Goal: Task Accomplishment & Management: Complete application form

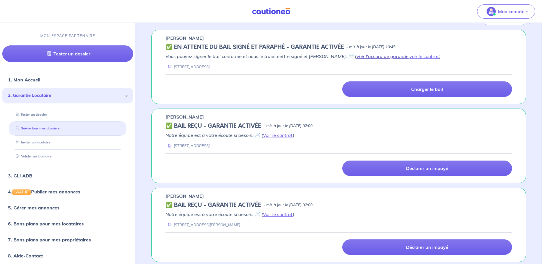
click at [356, 56] on link "Voir l'accord de garantie" at bounding box center [382, 56] width 52 height 6
click at [413, 57] on link "voir le contrat" at bounding box center [424, 56] width 30 height 6
click at [41, 156] on link "Valider un locataire" at bounding box center [31, 156] width 37 height 4
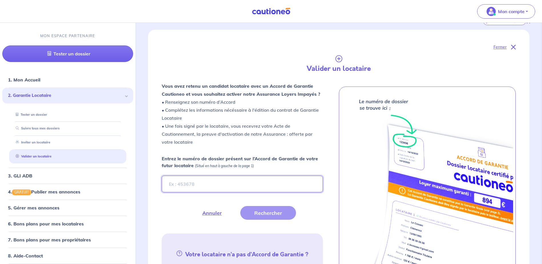
click at [187, 184] on input "Entrez le numéro de dossier présent sur l’Accord de Garantie de votre futur loc…" at bounding box center [242, 184] width 161 height 17
type input "YpgDMb"
click at [267, 215] on button "Rechercher" at bounding box center [268, 213] width 56 height 14
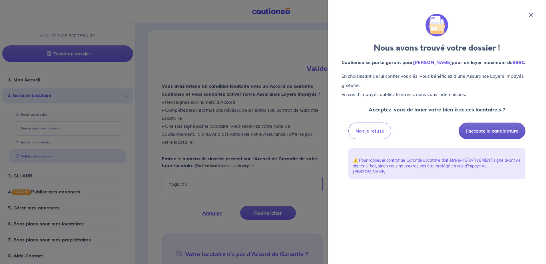
click at [478, 139] on button "J’accepte la candidature" at bounding box center [492, 131] width 67 height 17
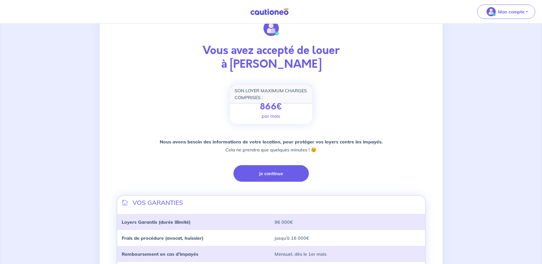
scroll to position [57, 0]
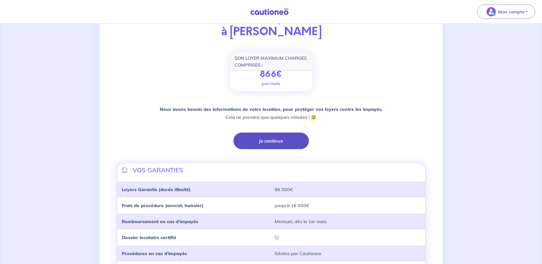
click at [283, 141] on button "Je continue" at bounding box center [270, 140] width 75 height 17
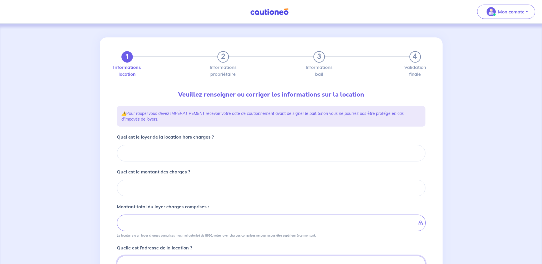
scroll to position [3, 0]
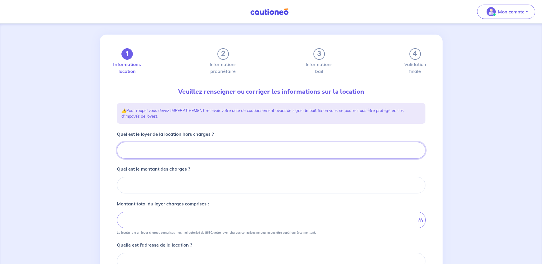
click at [185, 150] on input "Quel est le loyer de la location hors charges ?" at bounding box center [271, 150] width 308 height 17
click at [140, 152] on input "Quel est le loyer de la location hors charges ?" at bounding box center [271, 150] width 308 height 17
type input "592"
type input "592.65"
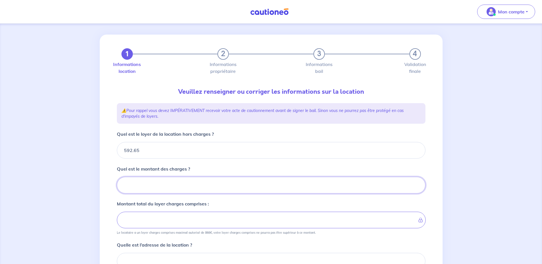
click at [151, 186] on input "Quel est le montant des charges ?" at bounding box center [271, 185] width 308 height 17
click at [147, 184] on input "Quel est le montant des charges ?" at bounding box center [271, 185] width 308 height 17
type input "72"
type input "599.65"
type input "664.65"
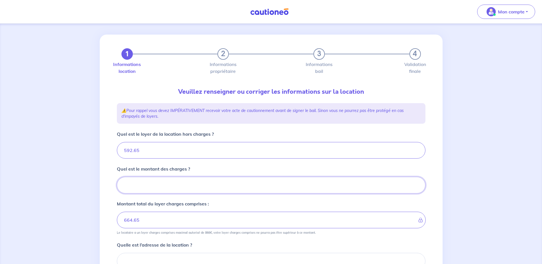
type input "72.6"
type input "592.65"
type input "72.69"
type input "665.33"
type input "72.69"
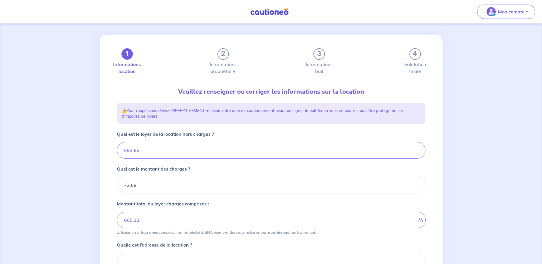
click at [484, 172] on div "1 2 3 4 Informations location Informations propriétaire Informations bail Valid…" at bounding box center [271, 204] width 542 height 366
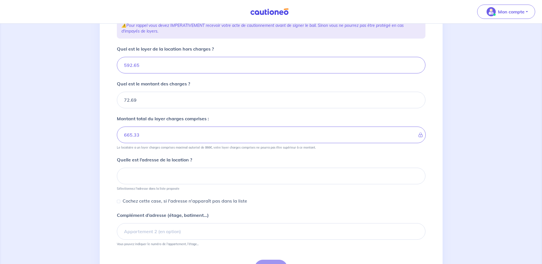
scroll to position [89, 0]
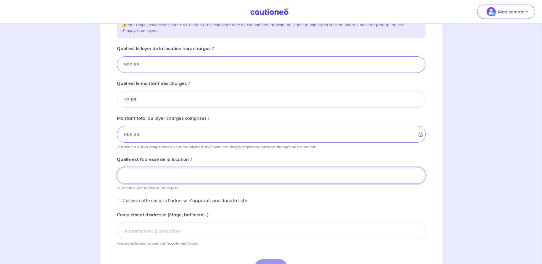
click at [199, 176] on input at bounding box center [271, 175] width 308 height 17
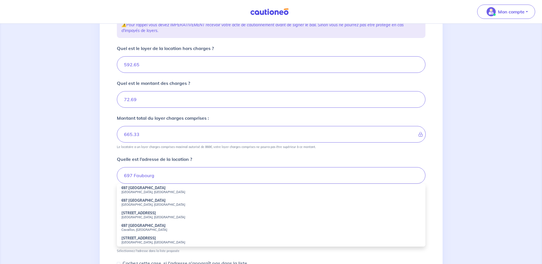
click at [164, 189] on strong "697 Faubourg Montmélian" at bounding box center [143, 188] width 44 height 4
type input "697 Faubourg Montmélian, Chambéry, France"
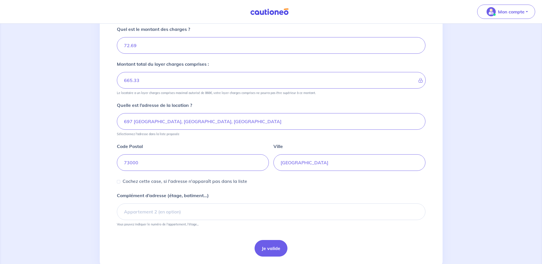
scroll to position [160, 0]
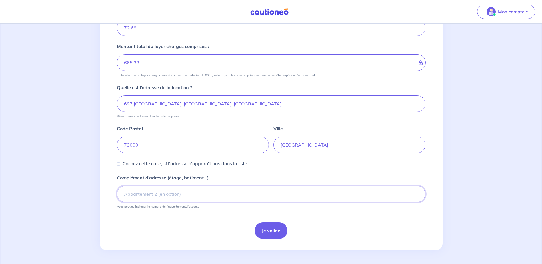
click at [224, 194] on input "Complément d’adresse (étage, batiment...)" at bounding box center [271, 194] width 308 height 17
click at [270, 229] on button "Je valide" at bounding box center [270, 230] width 33 height 17
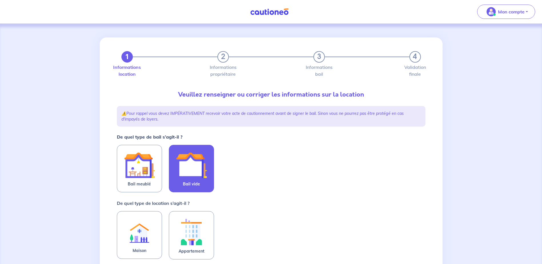
click at [200, 166] on img at bounding box center [191, 165] width 31 height 31
click at [0, 0] on input "Bail vide" at bounding box center [0, 0] width 0 height 0
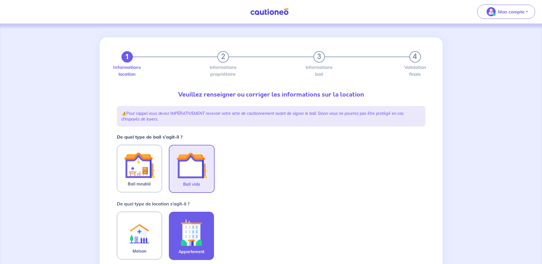
click at [190, 231] on img at bounding box center [191, 232] width 31 height 32
click at [0, 0] on input "Appartement" at bounding box center [0, 0] width 0 height 0
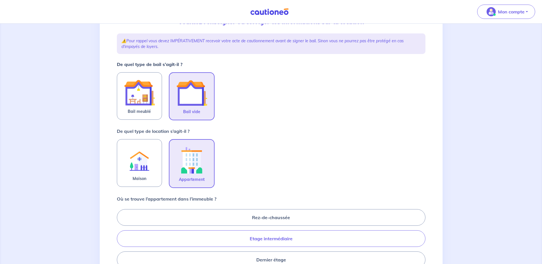
scroll to position [114, 0]
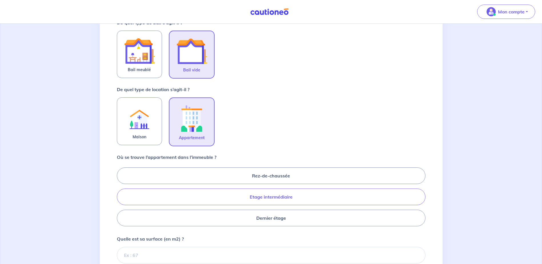
click at [258, 196] on label "Etage intermédiaire" at bounding box center [271, 196] width 308 height 17
click at [121, 196] on input "Etage intermédiaire" at bounding box center [119, 197] width 4 height 4
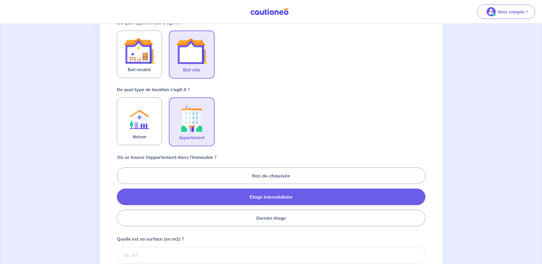
radio input "true"
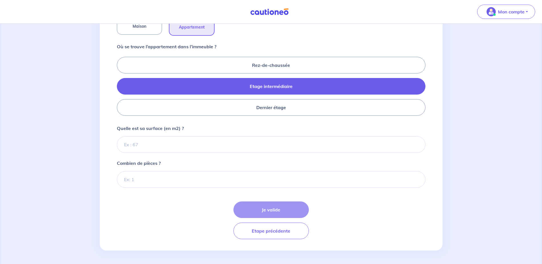
scroll to position [225, 0]
click at [185, 147] on input "Quelle est sa surface (en m2) ?" at bounding box center [271, 144] width 308 height 17
drag, startPoint x: 162, startPoint y: 145, endPoint x: 137, endPoint y: 141, distance: 25.2
click at [162, 145] on input "Quelle est sa surface (en m2) ?" at bounding box center [271, 144] width 308 height 17
type input "48"
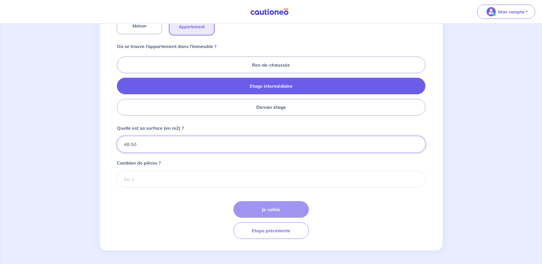
type input "48.50"
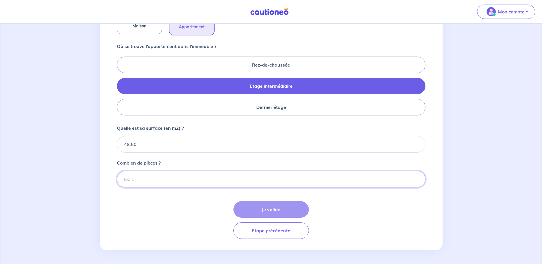
click at [151, 180] on input "Combien de pièces ?" at bounding box center [271, 179] width 308 height 17
type input "2"
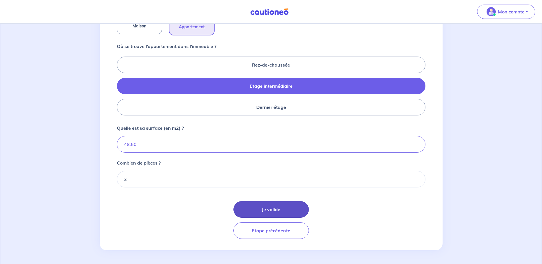
click at [282, 207] on button "Je valide" at bounding box center [270, 209] width 75 height 17
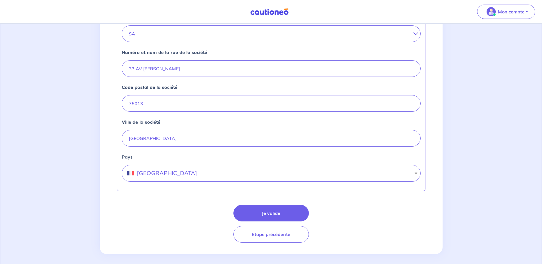
scroll to position [220, 0]
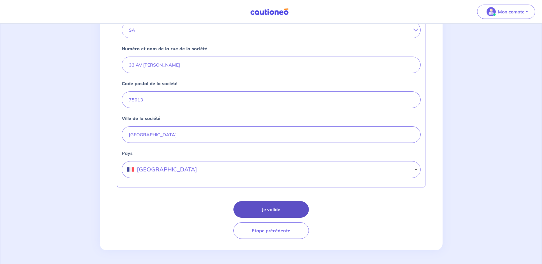
click at [280, 213] on button "Je valide" at bounding box center [270, 209] width 75 height 17
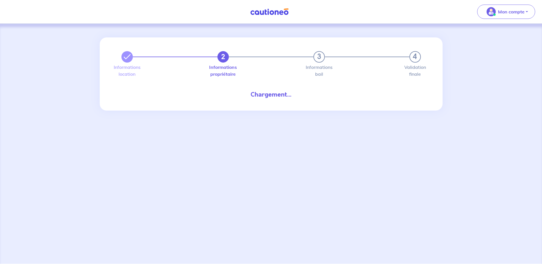
select select "FR"
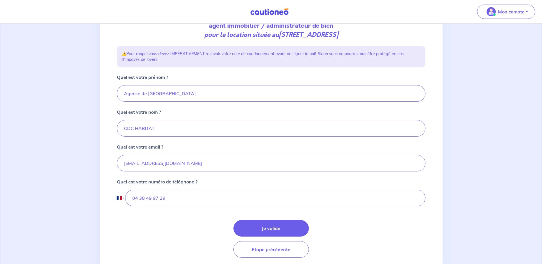
scroll to position [97, 0]
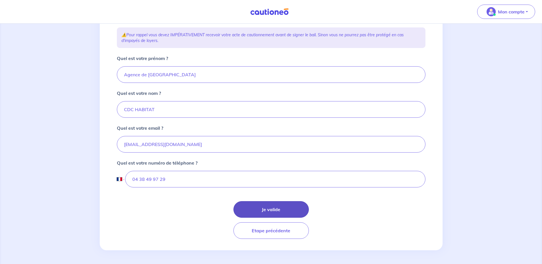
click at [280, 211] on button "Je valide" at bounding box center [270, 209] width 75 height 17
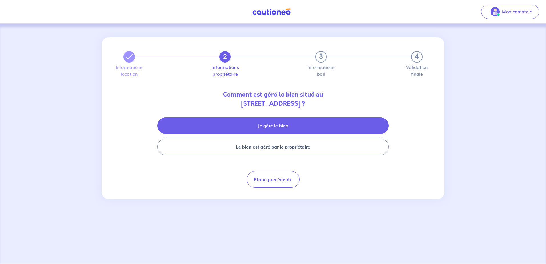
drag, startPoint x: 296, startPoint y: 118, endPoint x: 297, endPoint y: 123, distance: 5.5
click at [296, 118] on button "Je gère le bien" at bounding box center [272, 125] width 231 height 17
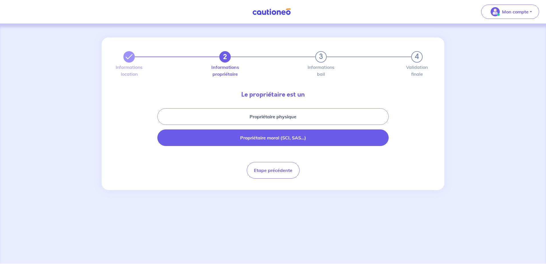
click at [283, 136] on button "Propriétaire moral (SCI, SAS...)" at bounding box center [272, 137] width 231 height 17
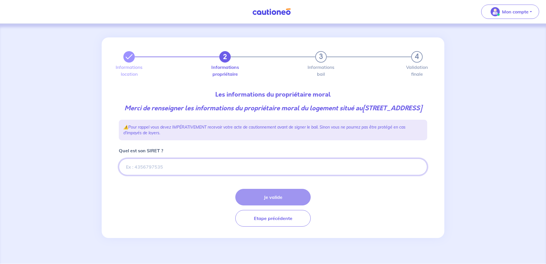
click at [191, 175] on input "Quel est son SIRET ?" at bounding box center [273, 166] width 308 height 17
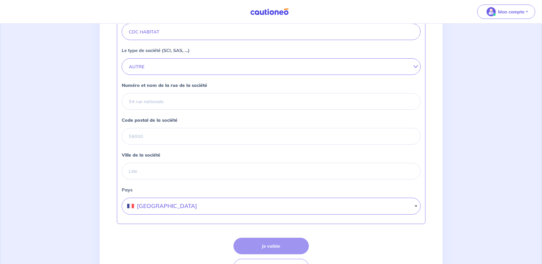
scroll to position [200, 0]
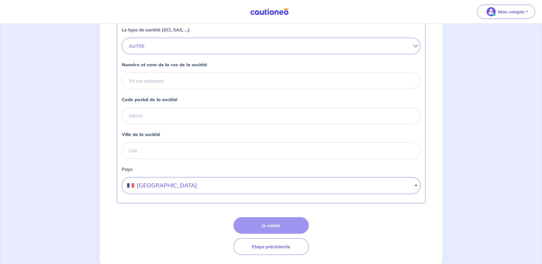
type input "470801168"
click at [148, 123] on input "Code postal de la société" at bounding box center [271, 115] width 299 height 17
type input "75013"
type input "33 AV PIERRE MENDES FRANCE"
type input "PARIS 13"
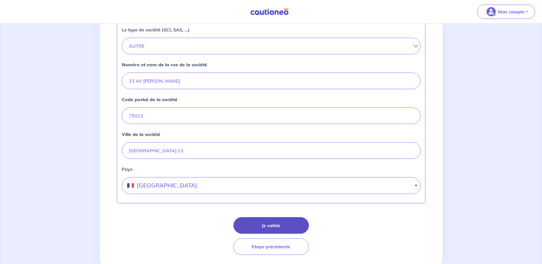
click at [280, 231] on button "Je valide" at bounding box center [270, 225] width 75 height 17
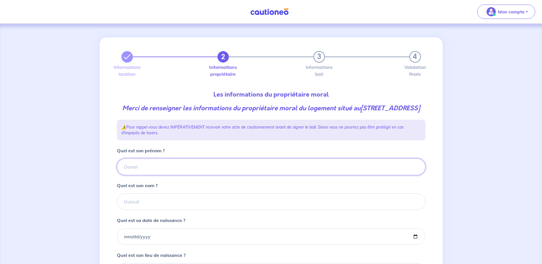
click at [167, 175] on input "Quel est son prénom ?" at bounding box center [271, 166] width 308 height 17
type input "CDC HABITAT"
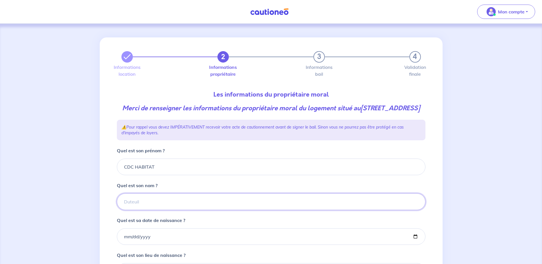
type input "CDC Habitat"
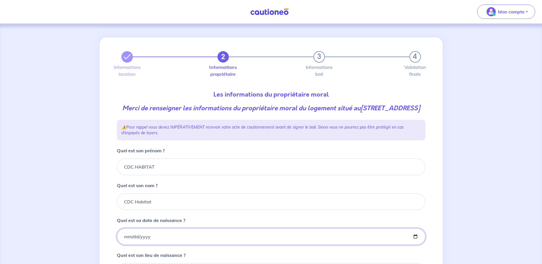
type input "2006-12-17"
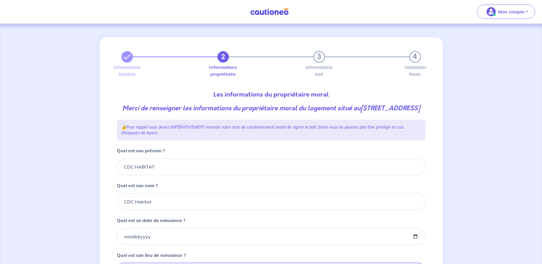
type input "Paris"
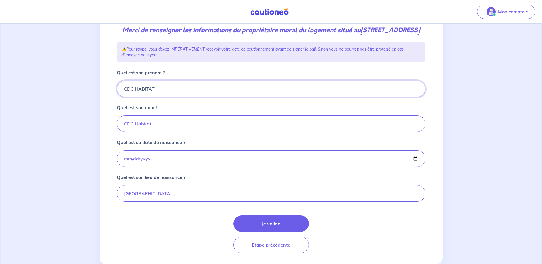
scroll to position [101, 0]
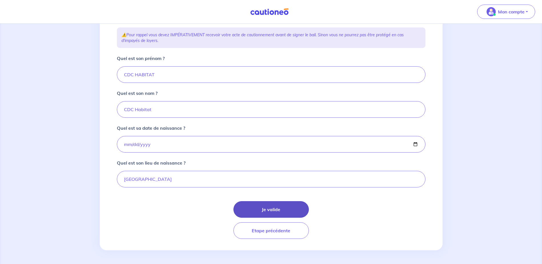
click at [258, 206] on button "Je valide" at bounding box center [270, 209] width 75 height 17
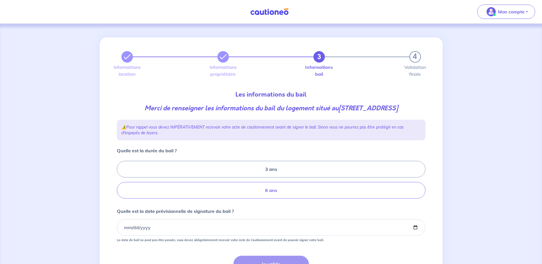
click at [255, 198] on label "6 ans" at bounding box center [271, 190] width 308 height 17
click at [121, 182] on input "6 ans" at bounding box center [119, 180] width 4 height 4
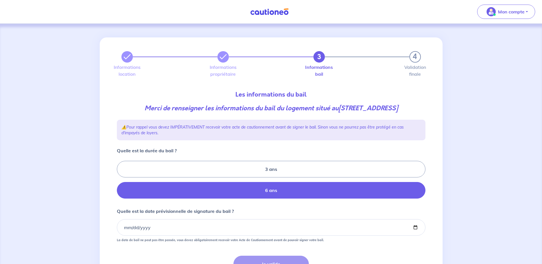
radio input "true"
click at [261, 236] on input "Quelle est la date prévisionnelle de signature du bail ?" at bounding box center [271, 227] width 308 height 17
drag, startPoint x: 173, startPoint y: 238, endPoint x: 170, endPoint y: 239, distance: 3.3
click at [173, 236] on input "Quelle est la date prévisionnelle de signature du bail ?" at bounding box center [271, 227] width 308 height 17
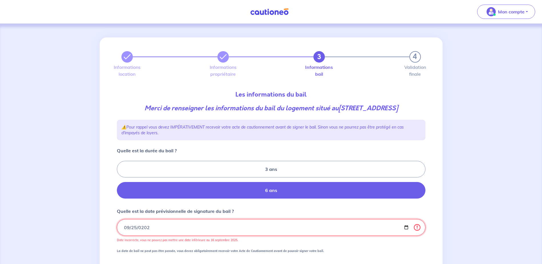
type input "2025-09-25"
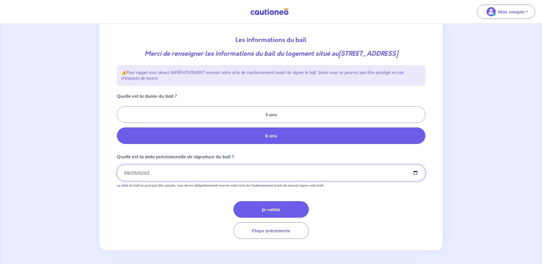
scroll to position [64, 0]
click at [261, 204] on button "Je valide" at bounding box center [270, 209] width 75 height 17
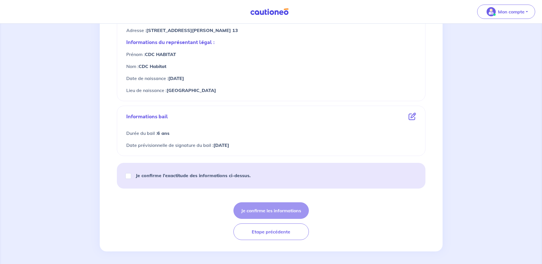
scroll to position [251, 0]
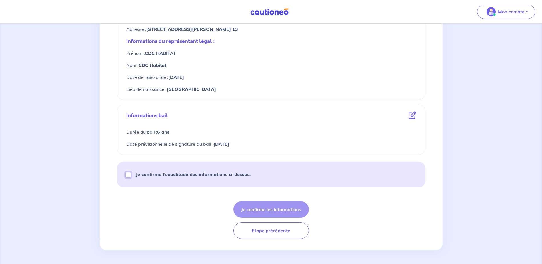
click at [130, 174] on input "Je confirme l’exactitude des informations ci-dessus." at bounding box center [128, 175] width 6 height 6
checkbox input "true"
click at [261, 209] on button "Je confirme les informations" at bounding box center [270, 209] width 75 height 17
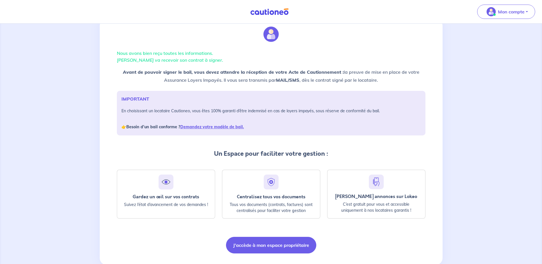
scroll to position [29, 0]
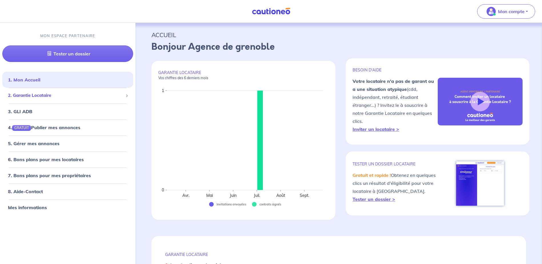
click at [55, 98] on span "2. Garantie Locataire" at bounding box center [65, 96] width 115 height 7
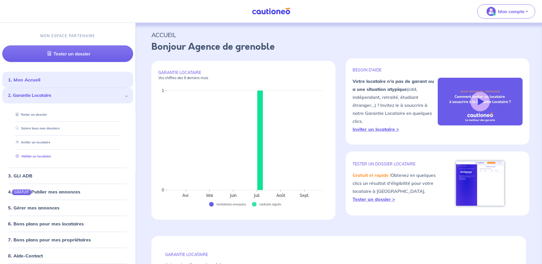
click at [38, 158] on link "Valider un locataire" at bounding box center [31, 156] width 37 height 4
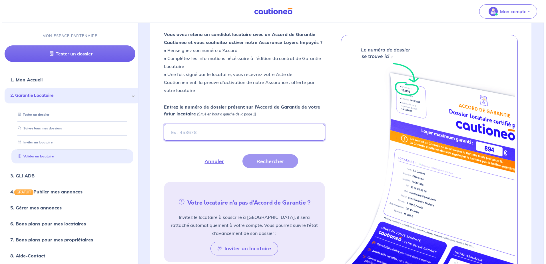
scroll to position [157, 0]
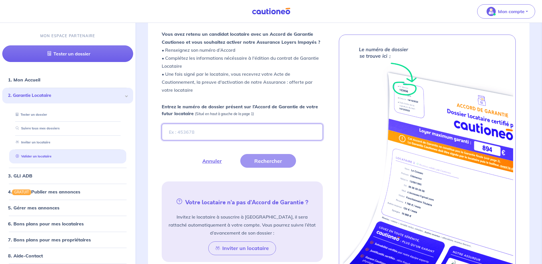
click at [246, 130] on input "Entrez le numéro de dossier présent sur l’Accord de Garantie de votre futur loc…" at bounding box center [242, 132] width 161 height 17
click at [259, 160] on button "Rechercher" at bounding box center [268, 161] width 56 height 14
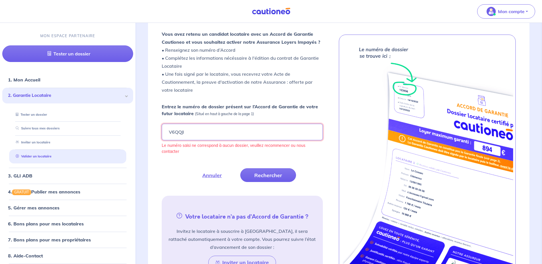
click at [205, 136] on input "V6QQJI" at bounding box center [242, 132] width 161 height 17
type input "V6QQJl"
click at [273, 178] on button "Rechercher" at bounding box center [268, 175] width 56 height 14
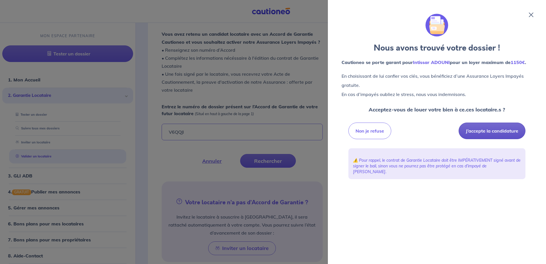
click at [513, 128] on button "J’accepte la candidature" at bounding box center [492, 131] width 67 height 17
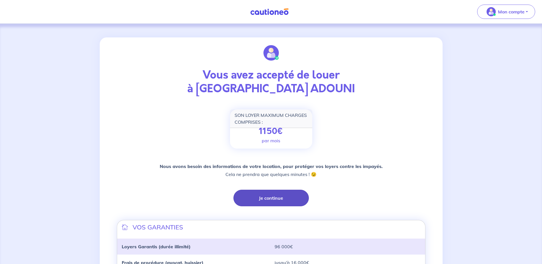
click at [260, 193] on button "Je continue" at bounding box center [270, 198] width 75 height 17
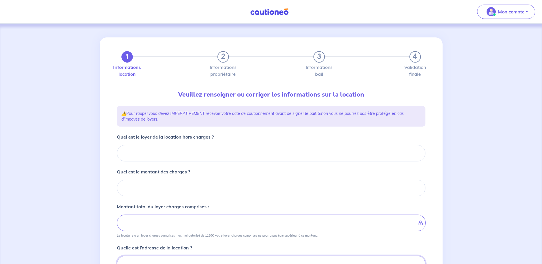
scroll to position [3, 0]
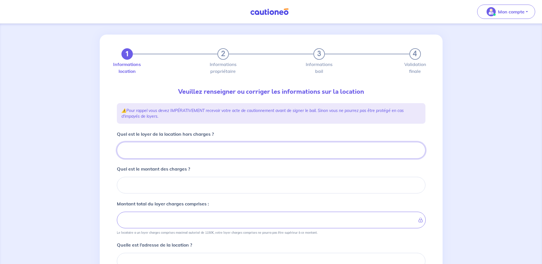
click at [164, 148] on input "Quel est le loyer de la location hors charges ?" at bounding box center [271, 150] width 308 height 17
type input "71"
type input "710"
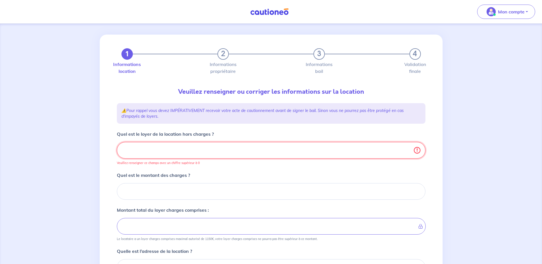
type input "710.0"
type input "710.02"
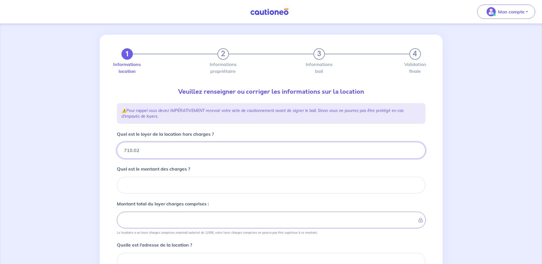
type input "710.02"
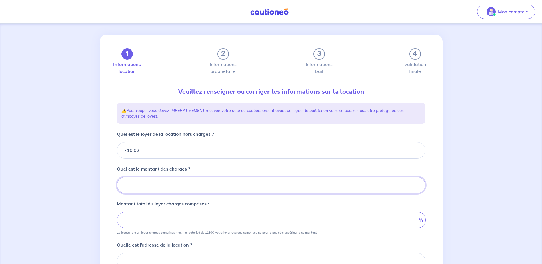
click at [149, 185] on input "Quel est le montant des charges ?" at bounding box center [271, 185] width 308 height 17
click at [195, 186] on input "Quel est le montant des charges ?" at bounding box center [271, 185] width 308 height 17
type input "55"
type input "715.02"
type input "765.02"
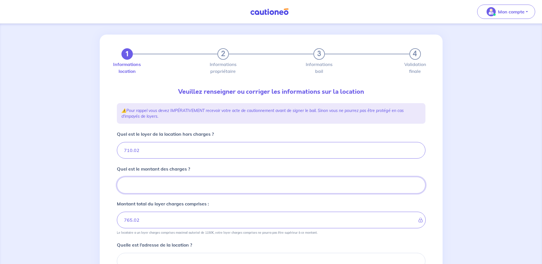
type input "55.6"
type input "710.02"
type input "55.60"
type input "765.62"
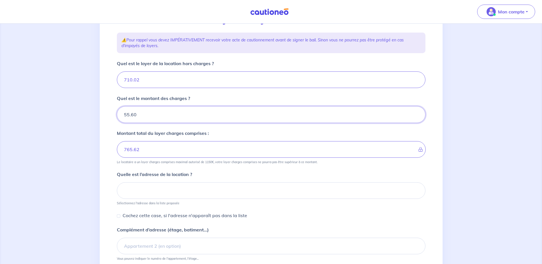
scroll to position [89, 0]
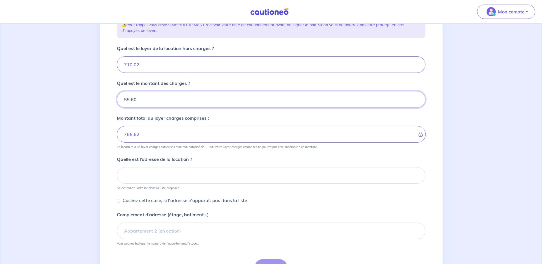
type input "55.60"
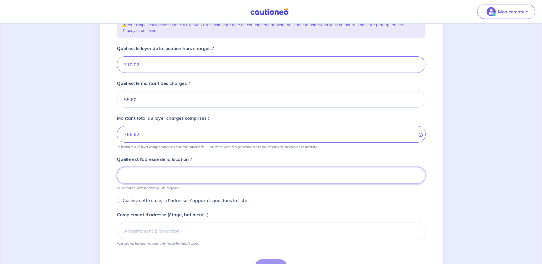
click at [178, 176] on input at bounding box center [271, 175] width 308 height 17
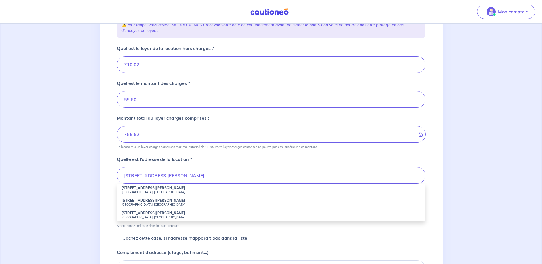
click at [168, 190] on strong "17 Avenue Docteur Desfrançois" at bounding box center [153, 188] width 64 height 4
type input "17 Avenue Docteur Desfrançois, Chambéry, France"
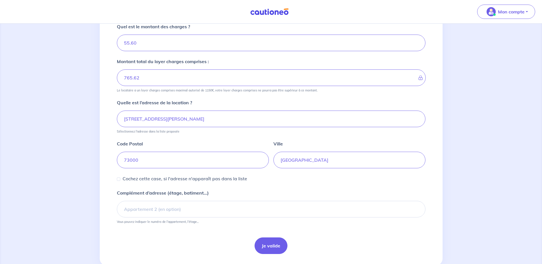
scroll to position [146, 0]
click at [269, 246] on button "Je valide" at bounding box center [270, 245] width 33 height 17
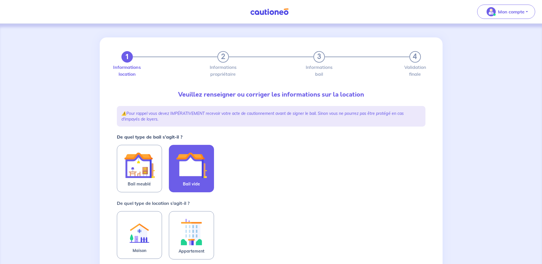
click at [192, 169] on img at bounding box center [191, 165] width 31 height 31
click at [0, 0] on input "Bail vide" at bounding box center [0, 0] width 0 height 0
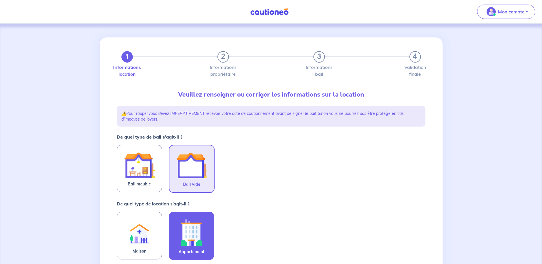
click at [192, 229] on img at bounding box center [191, 232] width 31 height 32
click at [0, 0] on input "Appartement" at bounding box center [0, 0] width 0 height 0
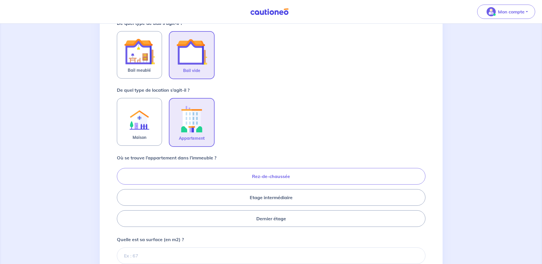
scroll to position [114, 0]
click at [172, 194] on label "Etage intermédiaire" at bounding box center [271, 196] width 308 height 17
click at [121, 195] on input "Etage intermédiaire" at bounding box center [119, 197] width 4 height 4
radio input "true"
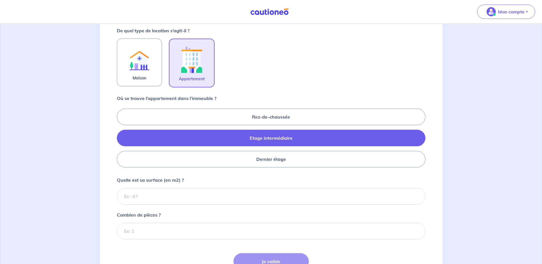
scroll to position [225, 0]
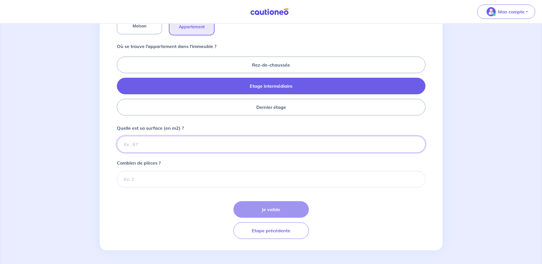
click at [155, 148] on input "Quelle est sa surface (en m2) ?" at bounding box center [271, 144] width 308 height 17
type input "65"
type input "65.06"
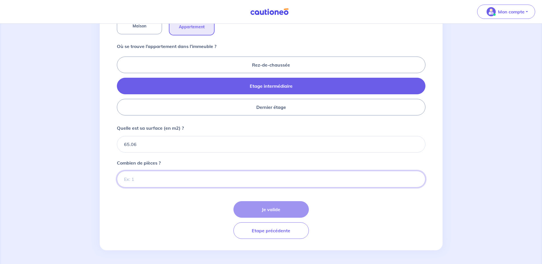
click at [177, 179] on input "Combien de pièces ?" at bounding box center [271, 179] width 308 height 17
type input "3"
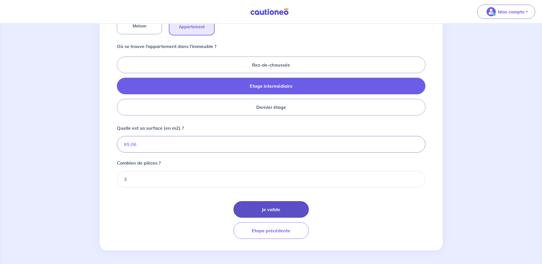
click at [259, 208] on button "Je valide" at bounding box center [270, 209] width 75 height 17
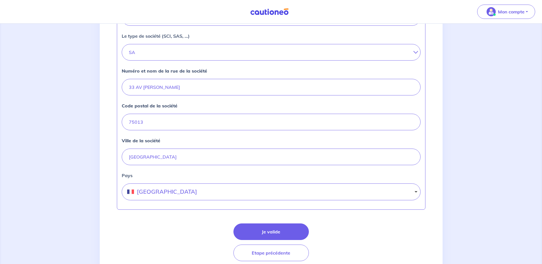
scroll to position [200, 0]
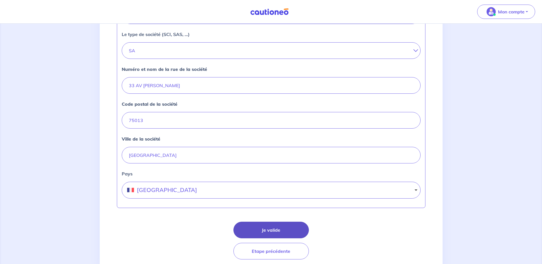
click at [261, 229] on button "Je valide" at bounding box center [270, 230] width 75 height 17
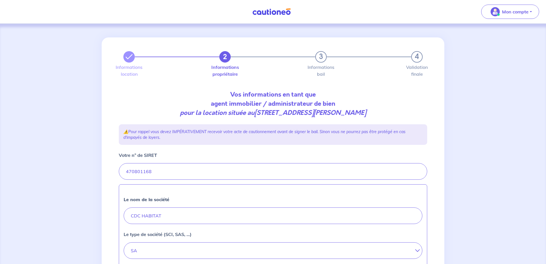
select select "FR"
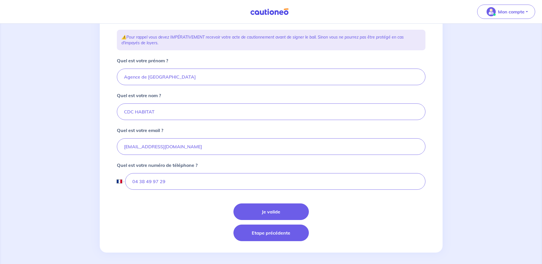
scroll to position [97, 0]
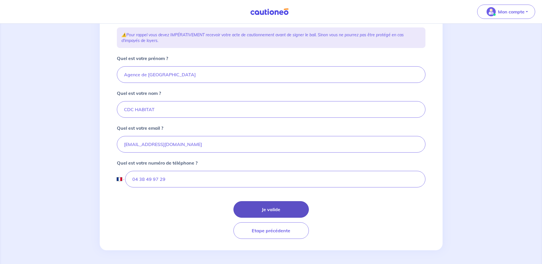
click at [258, 202] on button "Je valide" at bounding box center [270, 209] width 75 height 17
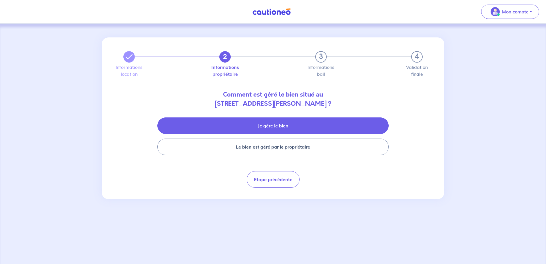
click at [279, 122] on button "Je gère le bien" at bounding box center [272, 125] width 231 height 17
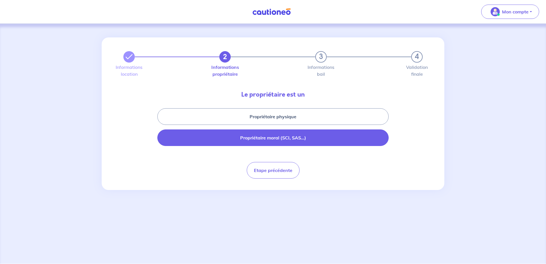
click at [281, 142] on button "Propriétaire moral (SCI, SAS...)" at bounding box center [272, 137] width 231 height 17
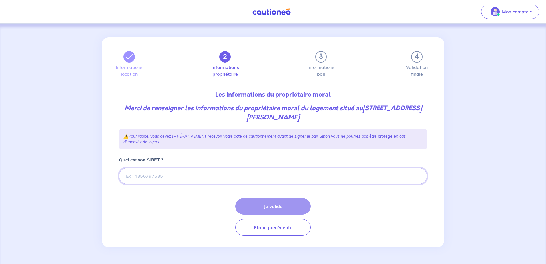
click at [171, 177] on input "Quel est son SIRET ?" at bounding box center [273, 176] width 308 height 17
drag, startPoint x: 197, startPoint y: 175, endPoint x: 190, endPoint y: 174, distance: 7.8
click at [197, 175] on input "Quel est son SIRET ?" at bounding box center [273, 176] width 308 height 17
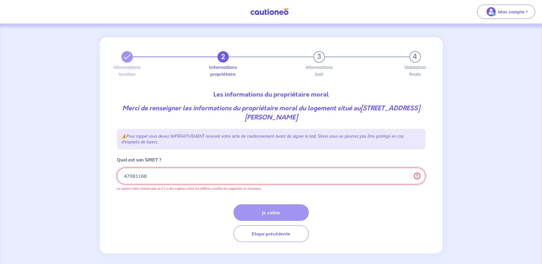
drag, startPoint x: 156, startPoint y: 176, endPoint x: 88, endPoint y: 173, distance: 68.3
click at [88, 173] on div "2 3 4 Informations location Informations propriétaire Informations bail Validat…" at bounding box center [271, 145] width 542 height 243
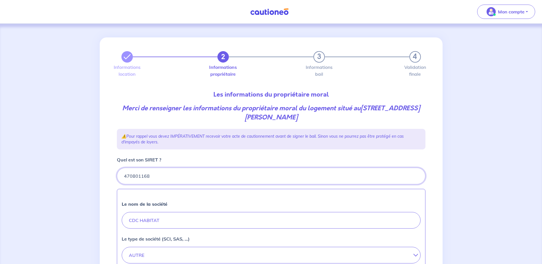
type input "470801168"
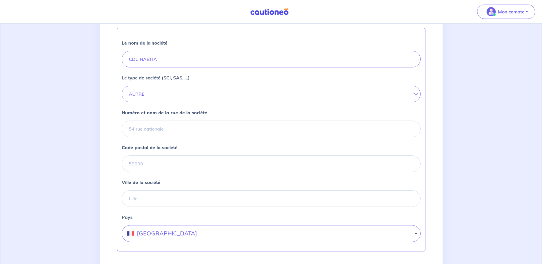
scroll to position [171, 0]
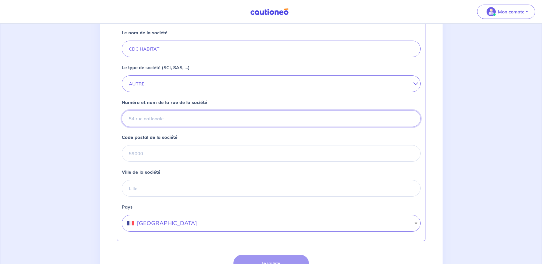
click at [182, 117] on input "Numéro et nom de la rue de la société" at bounding box center [271, 118] width 299 height 17
type input "33 AV PIERRE MENDES FRANCE"
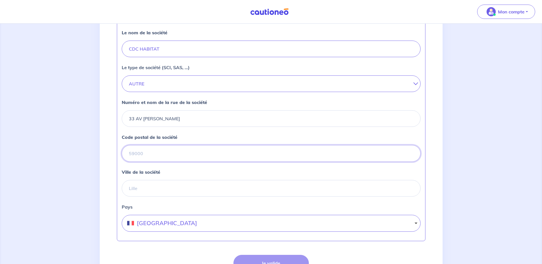
type input "75013"
type input "PARIS 13"
click at [273, 258] on button "Je valide" at bounding box center [270, 263] width 75 height 17
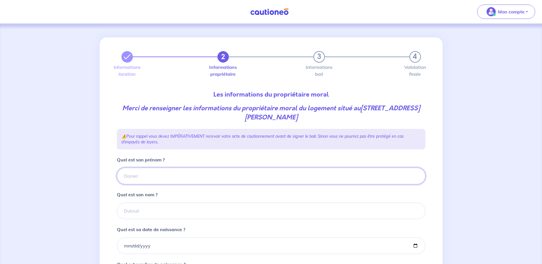
click at [177, 177] on input "Quel est son prénom ?" at bounding box center [271, 176] width 308 height 17
type input "CDC HABITAT"
type input "CDC Habitat"
type input "2006-12-17"
type input "Paris"
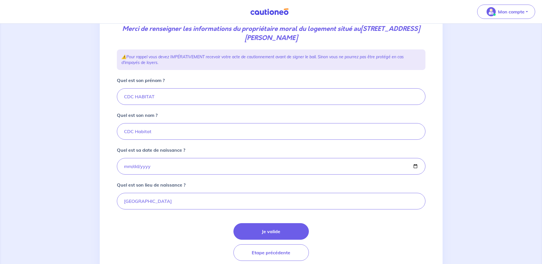
scroll to position [101, 0]
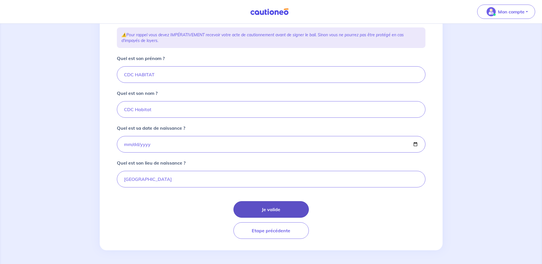
click at [268, 211] on button "Je valide" at bounding box center [270, 209] width 75 height 17
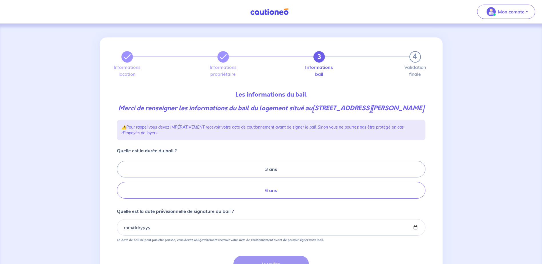
click at [248, 198] on label "6 ans" at bounding box center [271, 190] width 308 height 17
click at [121, 182] on input "6 ans" at bounding box center [119, 180] width 4 height 4
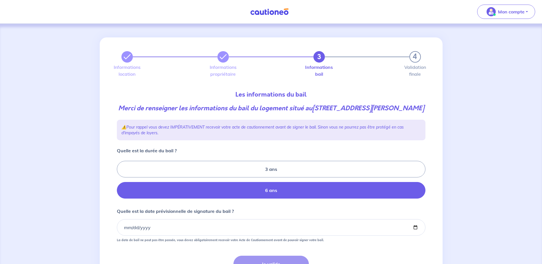
radio input "true"
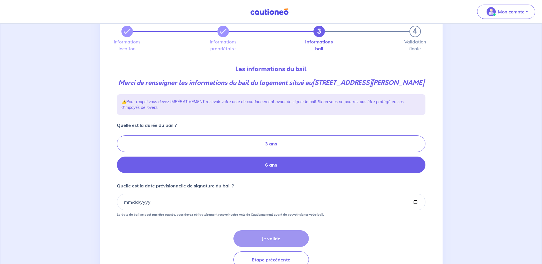
scroll to position [64, 0]
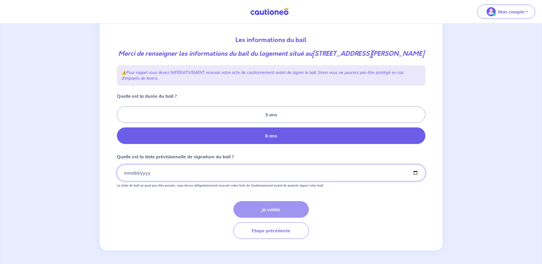
click at [163, 170] on input "Quelle est la date prévisionnelle de signature du bail ?" at bounding box center [271, 172] width 308 height 17
click at [124, 176] on input "Quelle est la date prévisionnelle de signature du bail ?" at bounding box center [271, 172] width 308 height 17
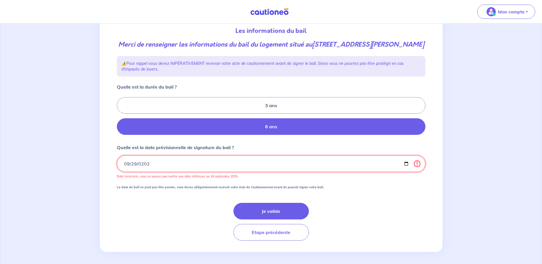
type input "2025-09-29"
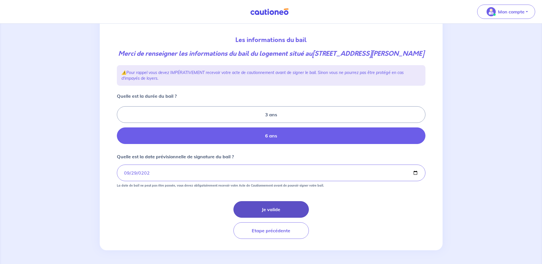
click at [270, 210] on button "Je valide" at bounding box center [270, 209] width 75 height 17
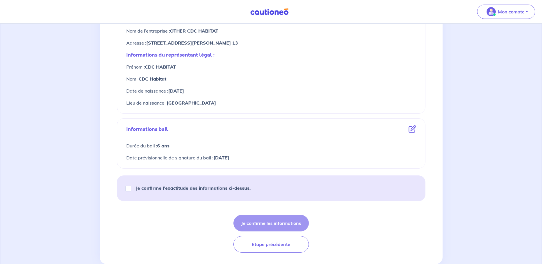
scroll to position [251, 0]
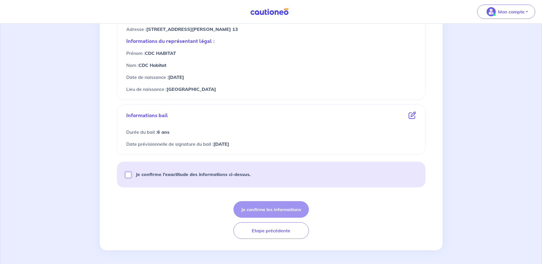
click at [129, 174] on input "Je confirme l’exactitude des informations ci-dessus." at bounding box center [128, 175] width 6 height 6
checkbox input "true"
click at [267, 208] on button "Je confirme les informations" at bounding box center [270, 209] width 75 height 17
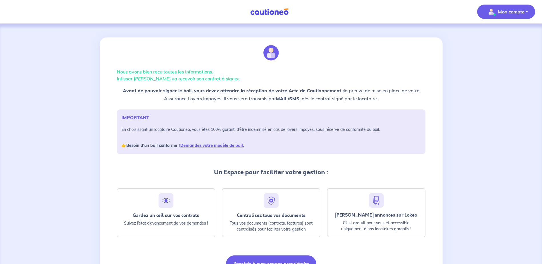
click at [503, 10] on p "Mon compte" at bounding box center [511, 11] width 27 height 7
click at [489, 35] on link "Mes informations" at bounding box center [500, 35] width 46 height 9
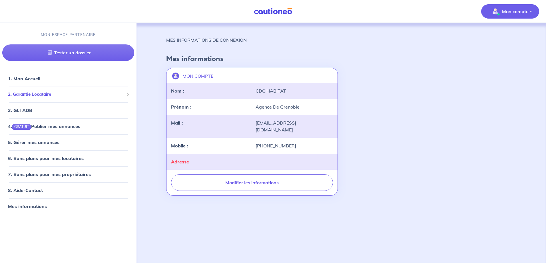
click at [34, 98] on div "2. Garantie Locataire" at bounding box center [68, 94] width 132 height 11
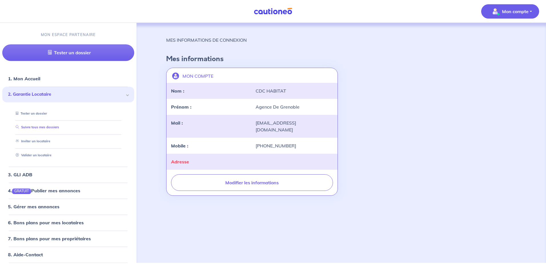
click at [59, 125] on link "Suivre tous mes dossiers" at bounding box center [36, 127] width 46 height 4
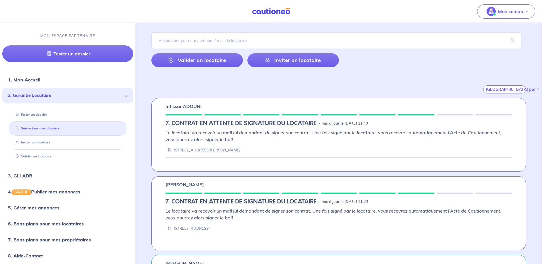
scroll to position [86, 0]
